Goal: Information Seeking & Learning: Understand process/instructions

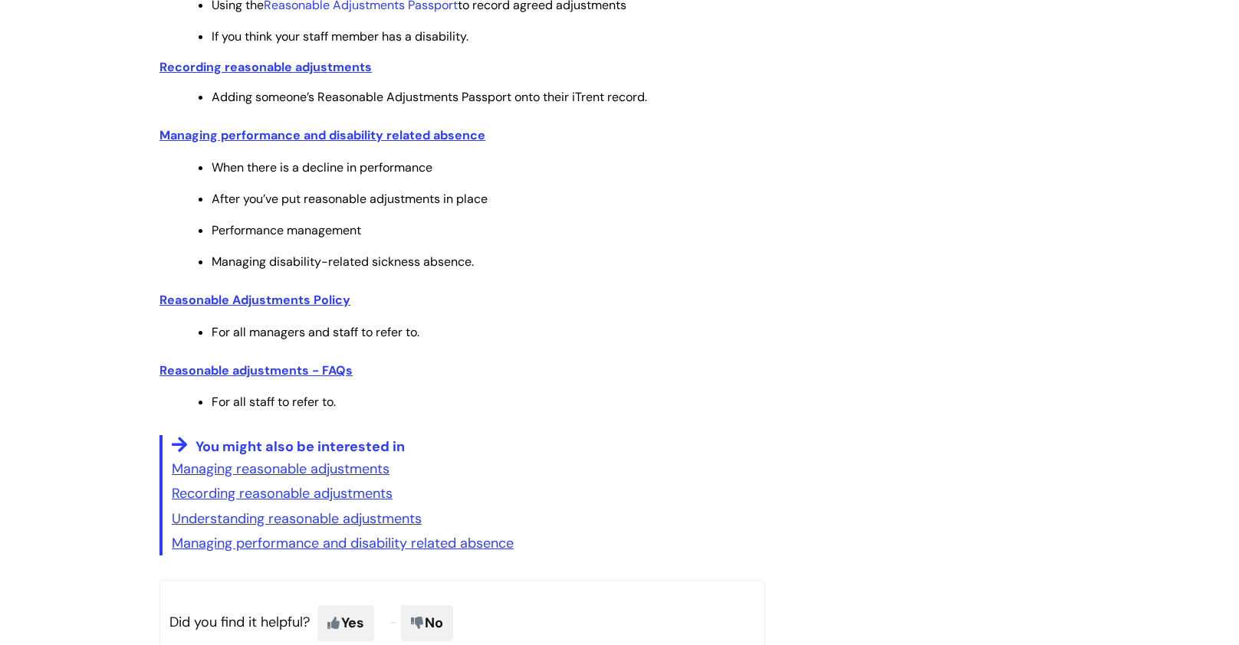
scroll to position [769, 0]
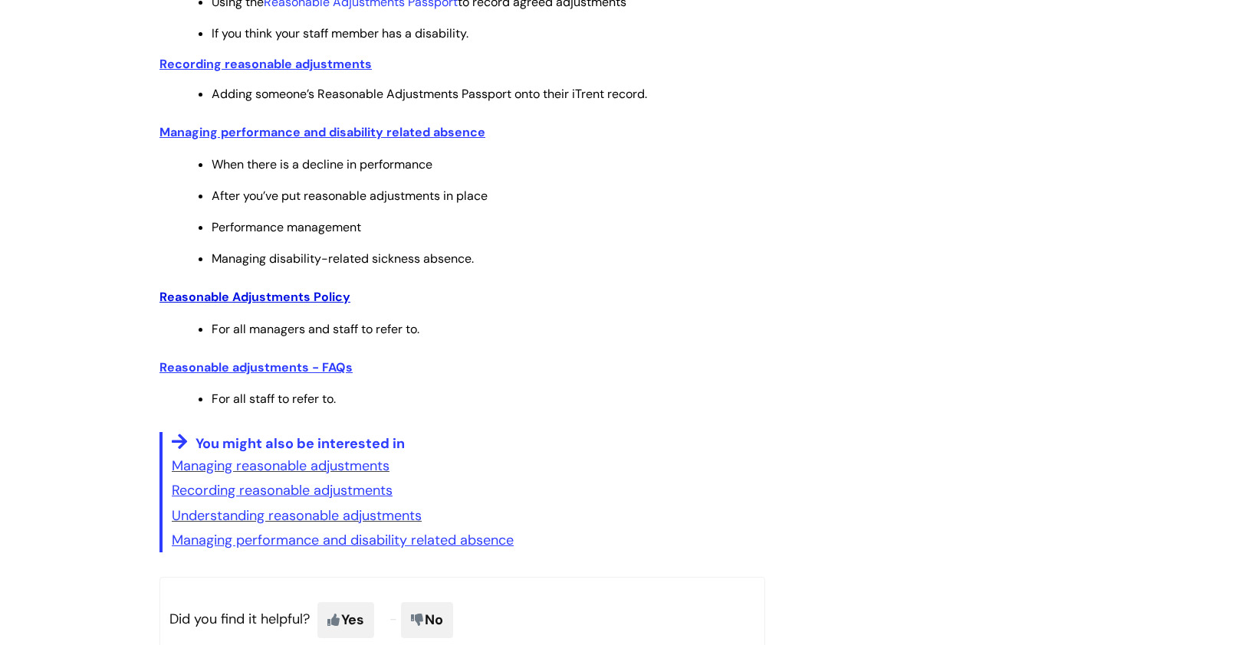
click at [323, 296] on u "Reasonable Adjustments Policy" at bounding box center [254, 297] width 191 height 16
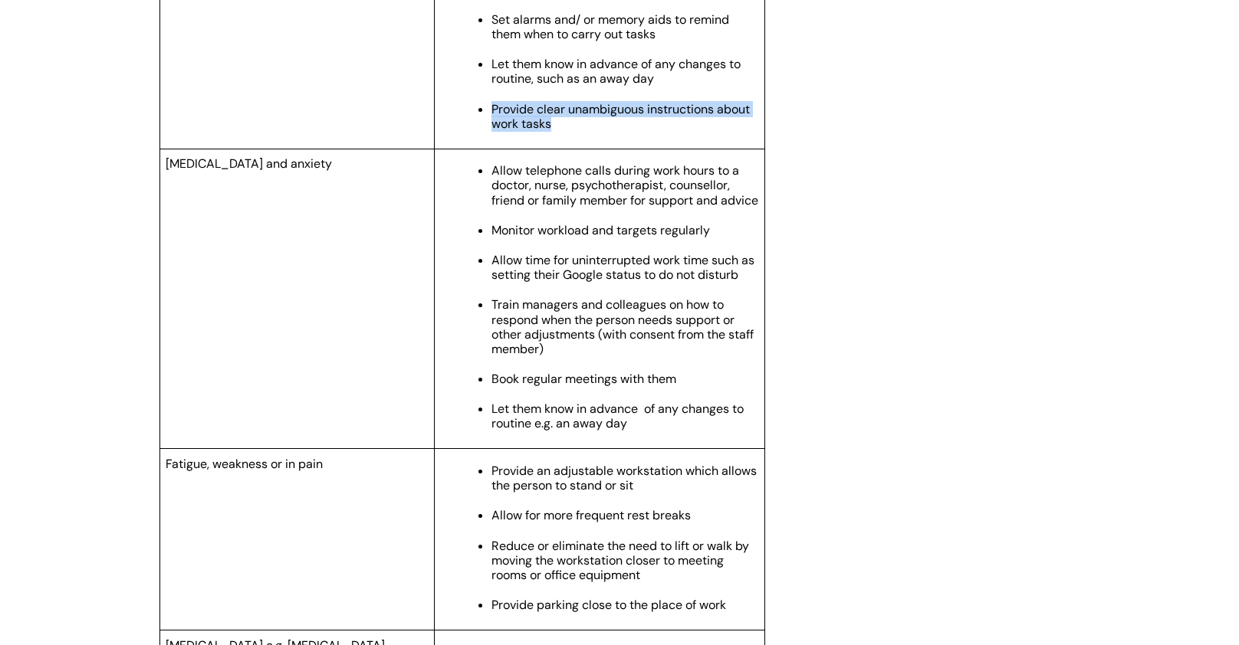
scroll to position [1878, 0]
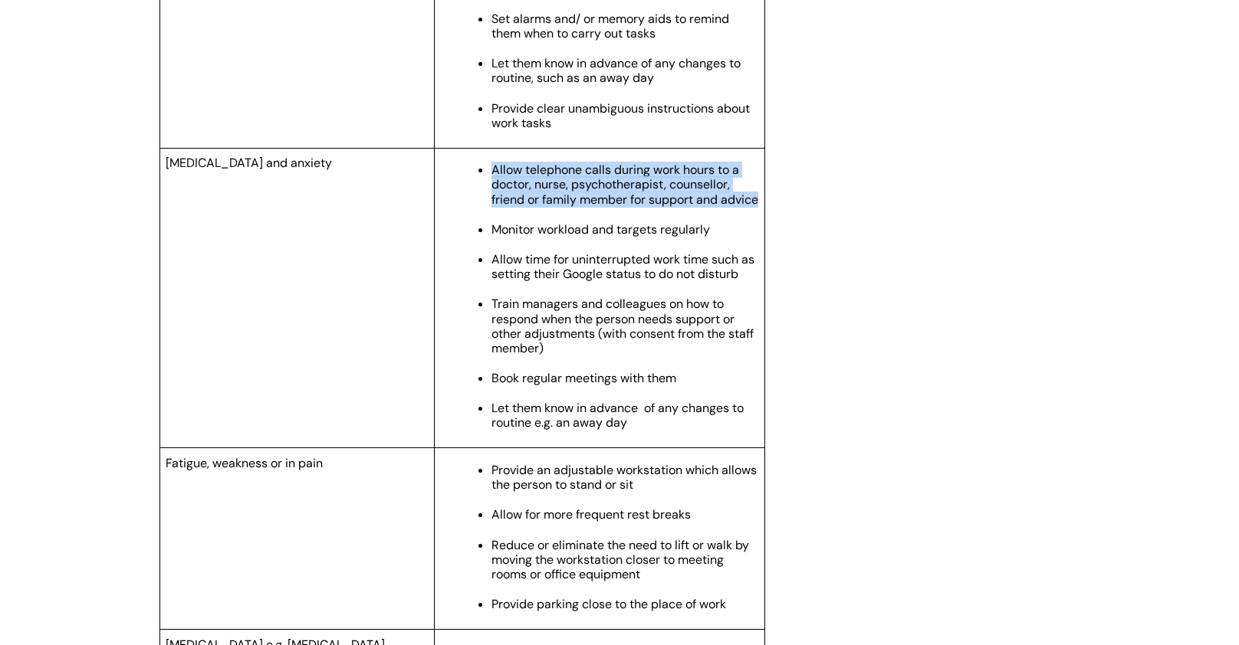
drag, startPoint x: 535, startPoint y: 228, endPoint x: 494, endPoint y: 177, distance: 65.4
click at [494, 177] on p "Allow telephone calls during work hours to a doctor, nurse, psychotherapist, co…" at bounding box center [624, 184] width 267 height 44
click at [470, 228] on ul "Allow telephone calls during work hours to a doctor, nurse, psychotherapist, co…" at bounding box center [606, 294] width 304 height 271
drag, startPoint x: 494, startPoint y: 176, endPoint x: 533, endPoint y: 228, distance: 65.3
click at [533, 207] on p "Allow telephone calls during work hours to a doctor, nurse, psychotherapist, co…" at bounding box center [624, 184] width 267 height 44
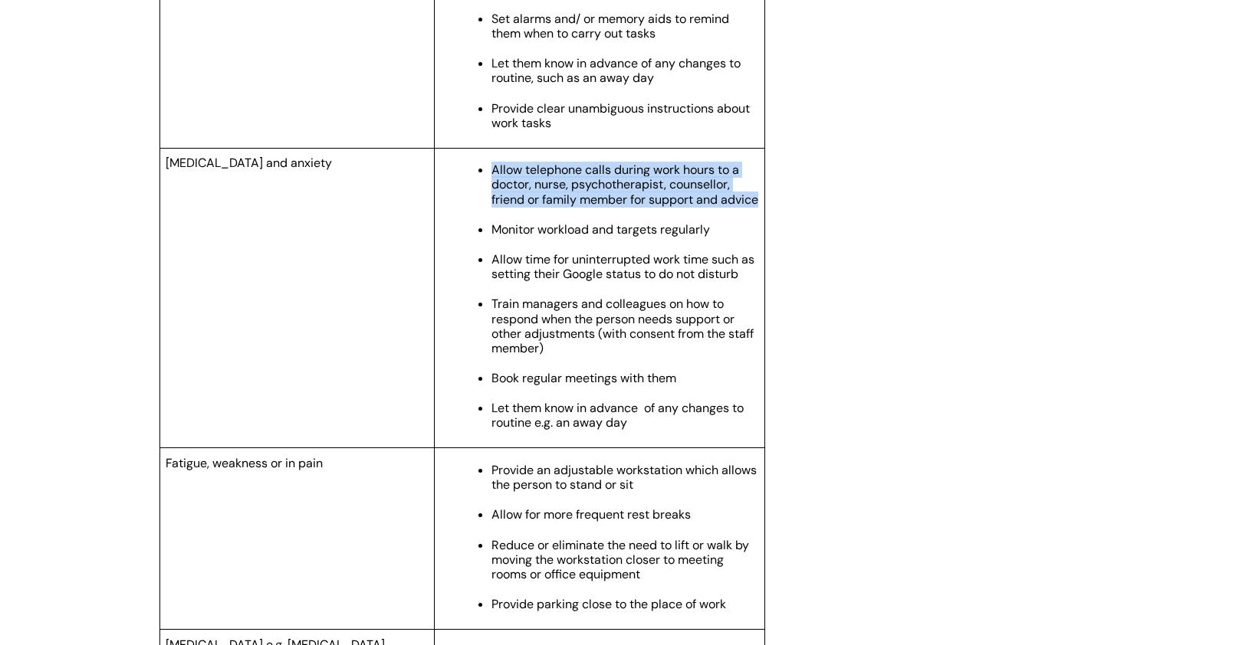
copy span "Allow telephone calls during work hours to a doctor, nurse, psychotherapist, co…"
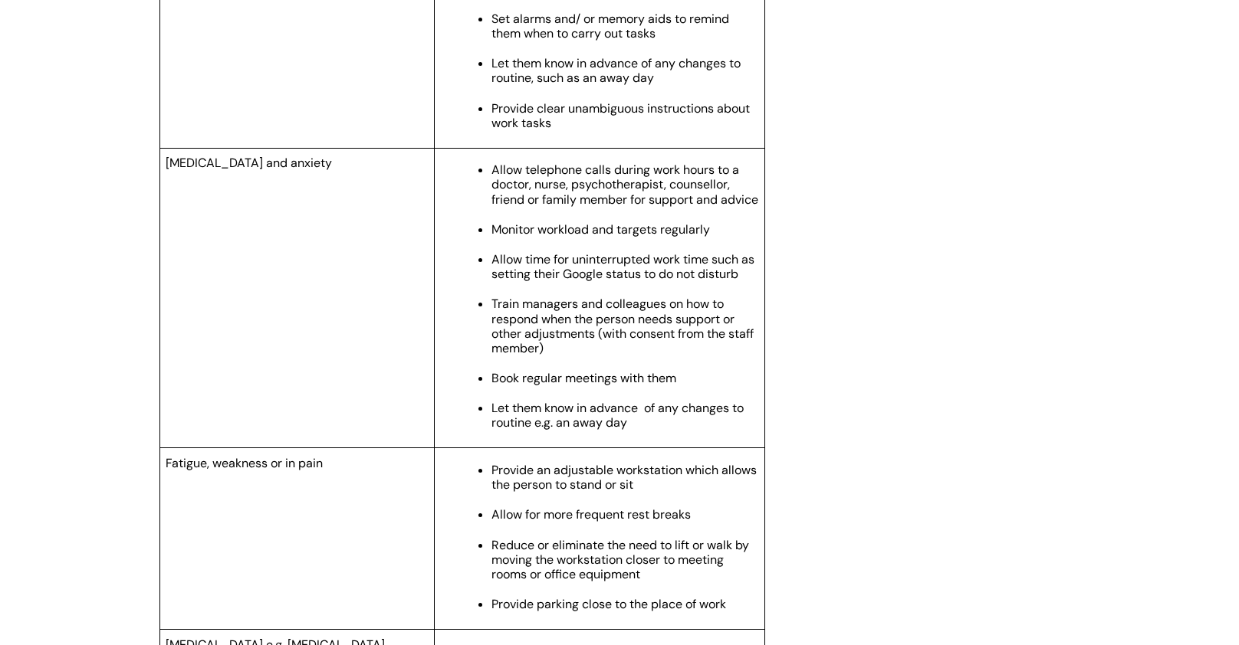
click at [529, 238] on span "Monitor workload and targets regularly" at bounding box center [600, 229] width 218 height 16
click at [592, 282] on span "Allow time for uninterrupted work time such as setting their Google status to d…" at bounding box center [622, 266] width 263 height 31
click at [637, 356] on p "Train managers and colleagues on how to respond when the person needs support o…" at bounding box center [624, 326] width 267 height 59
click at [529, 333] on span "Train managers and colleagues on how to respond when the person needs support o…" at bounding box center [622, 326] width 262 height 61
click at [569, 356] on span "Train managers and colleagues on how to respond when the person needs support o…" at bounding box center [622, 326] width 262 height 61
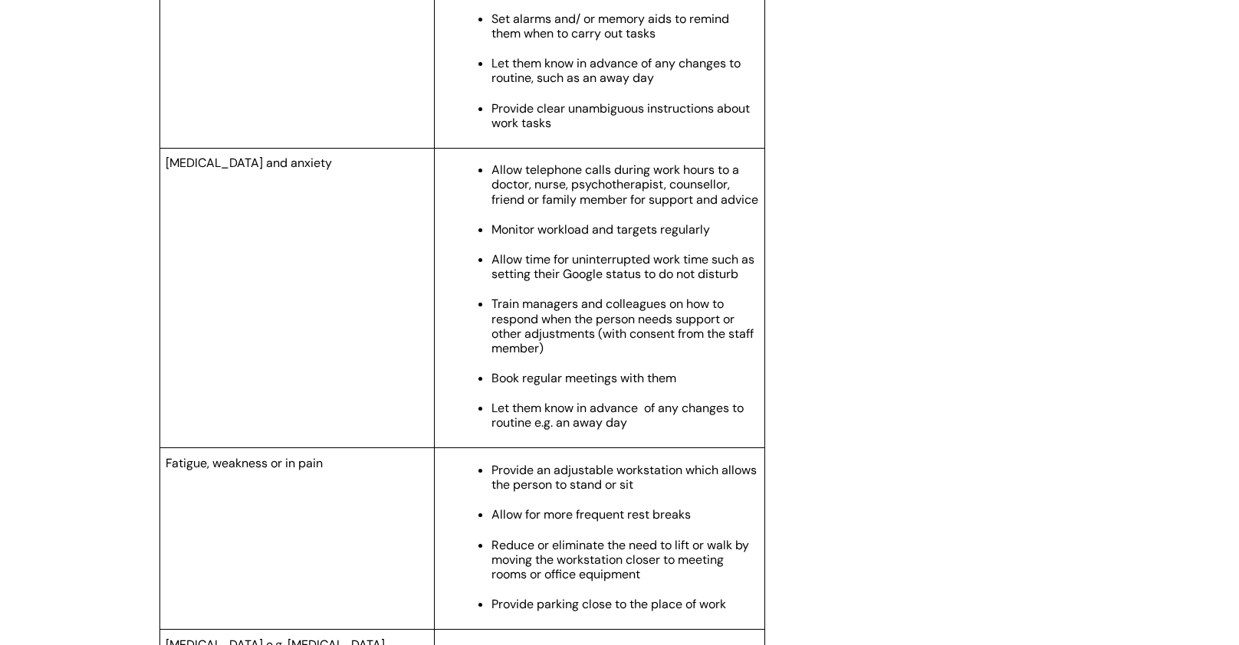
click at [640, 430] on p "Let them know in advance of any changes to routine e.g. an away day" at bounding box center [624, 415] width 267 height 29
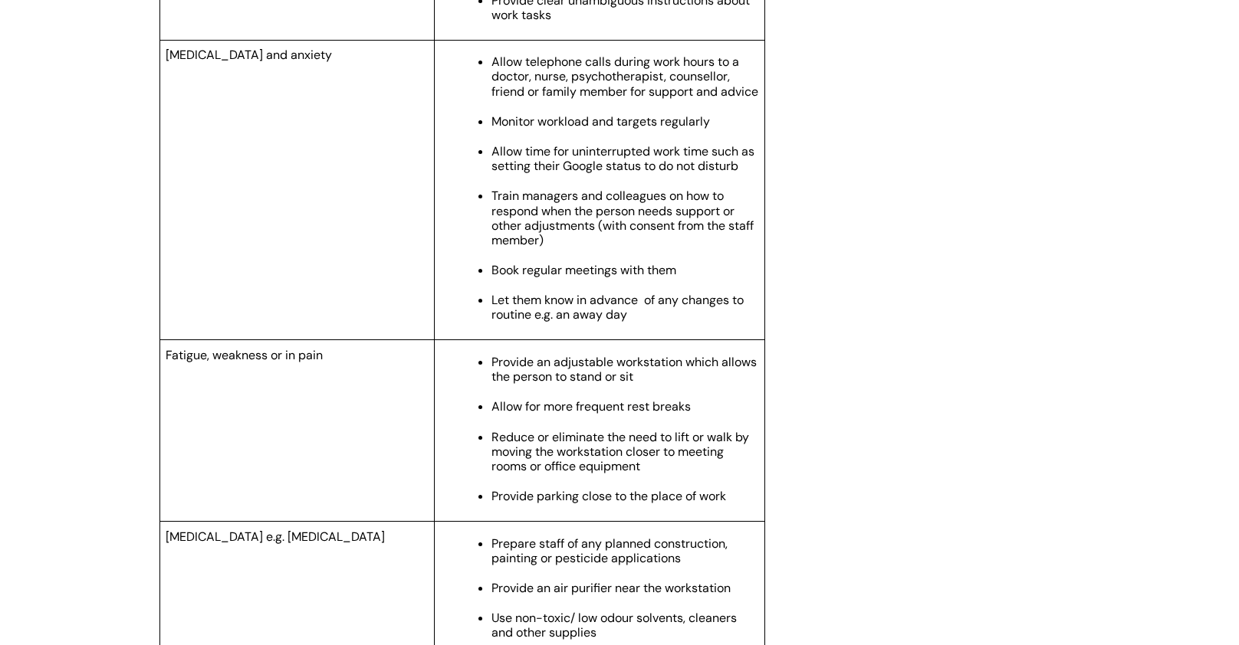
scroll to position [1983, 0]
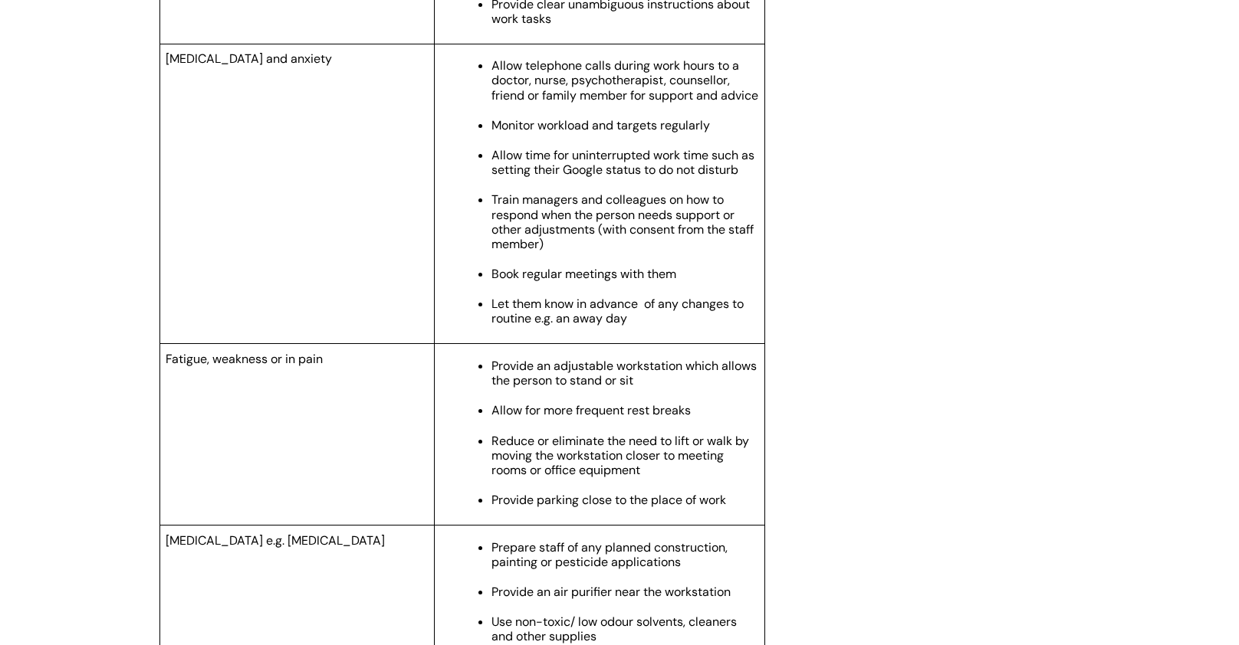
click at [595, 178] on span "Allow time for uninterrupted work time such as setting their Google status to d…" at bounding box center [622, 162] width 263 height 31
click at [579, 178] on span "Allow time for uninterrupted work time such as setting their Google status to d…" at bounding box center [622, 162] width 263 height 31
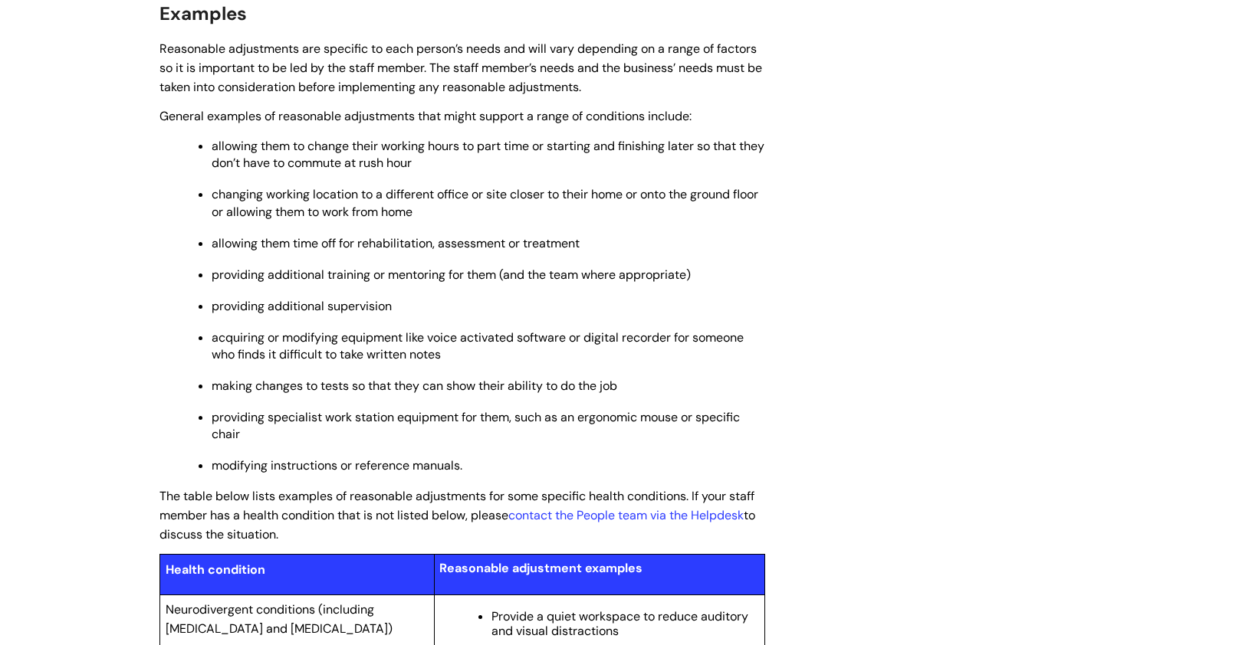
scroll to position [1094, 0]
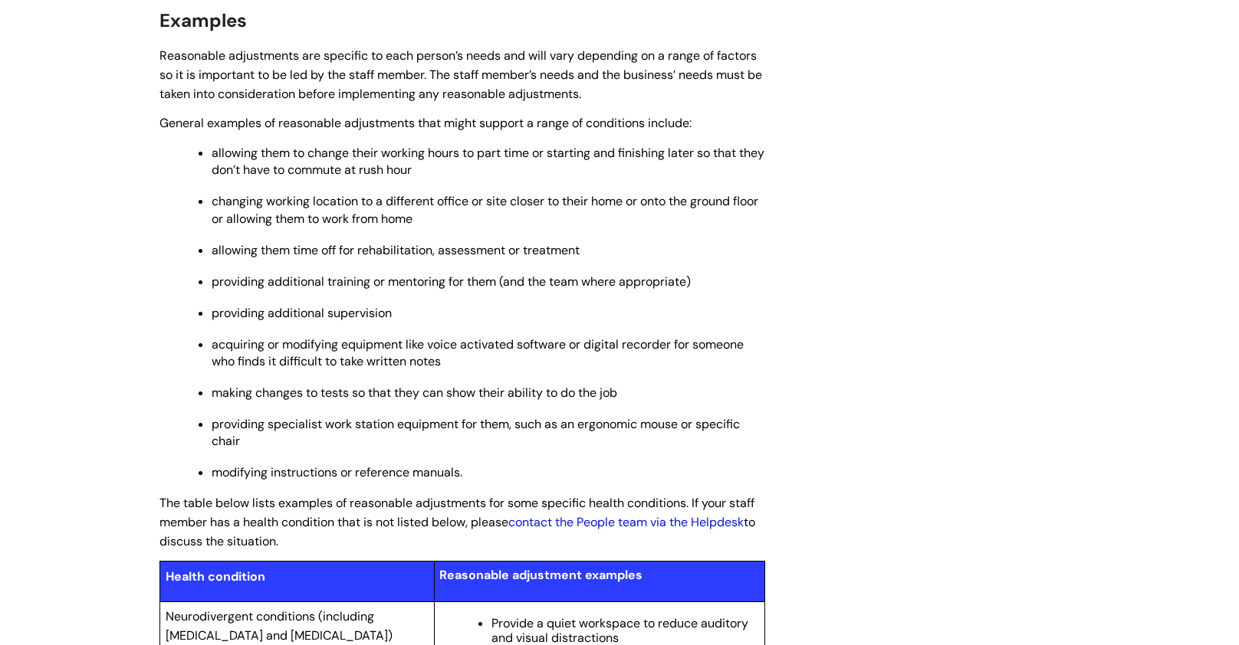
click at [553, 530] on link "contact the People team via the Helpdesk" at bounding box center [625, 522] width 235 height 16
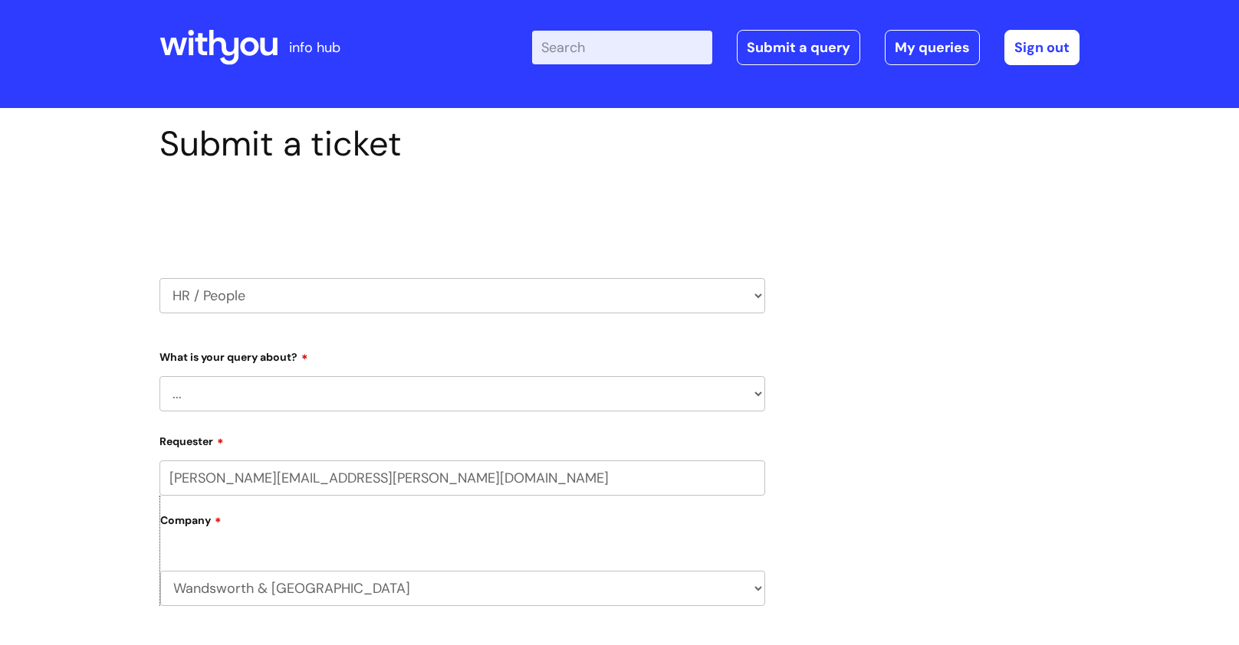
scroll to position [18, 0]
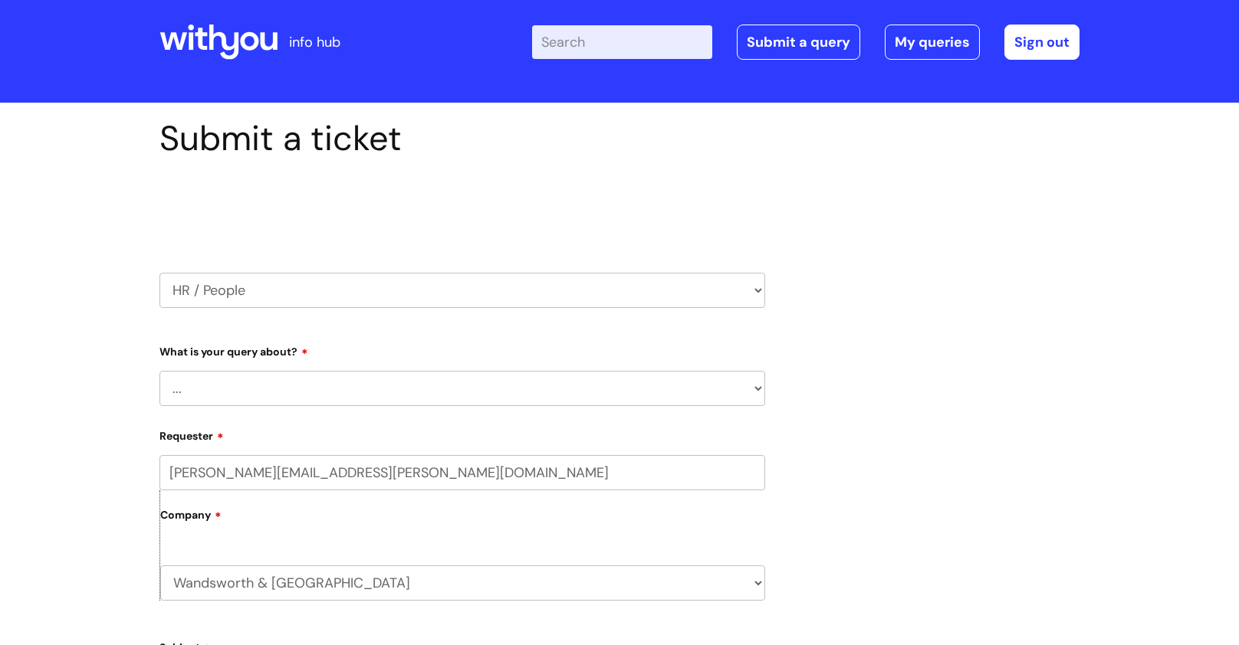
click at [760, 381] on select "... Absence Query Holiday Query Employee change request General HR Query iTrent…" at bounding box center [461, 388] width 605 height 35
click at [705, 392] on select "... Absence Query Holiday Query Employee change request General HR Query iTrent…" at bounding box center [461, 388] width 605 height 35
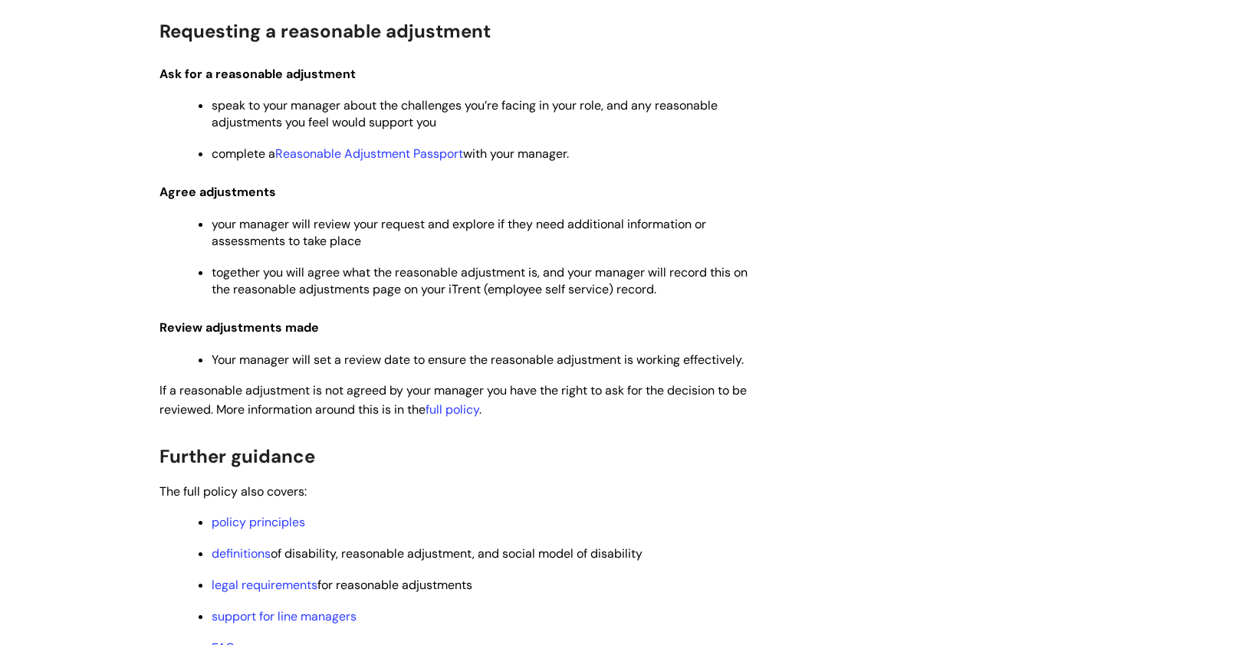
scroll to position [612, 0]
click at [401, 152] on link "Reasonable Adjustment Passport" at bounding box center [369, 152] width 188 height 16
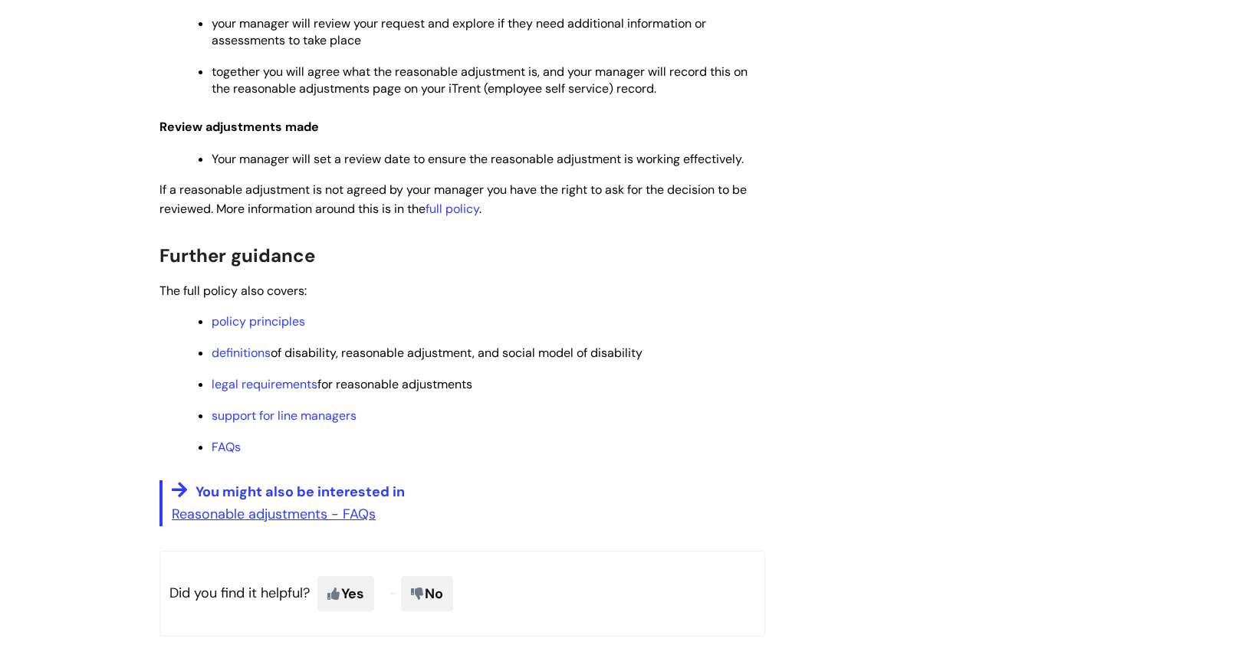
scroll to position [813, 0]
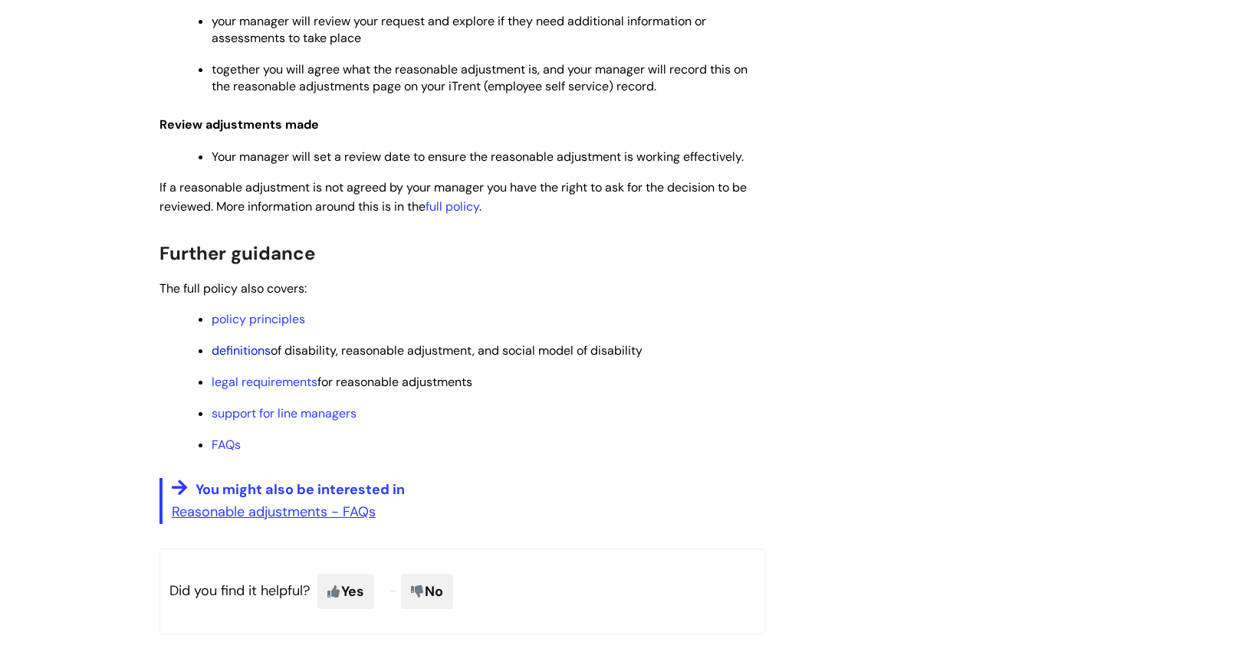
click at [249, 357] on link "definitions" at bounding box center [241, 351] width 59 height 16
